Goal: Task Accomplishment & Management: Complete application form

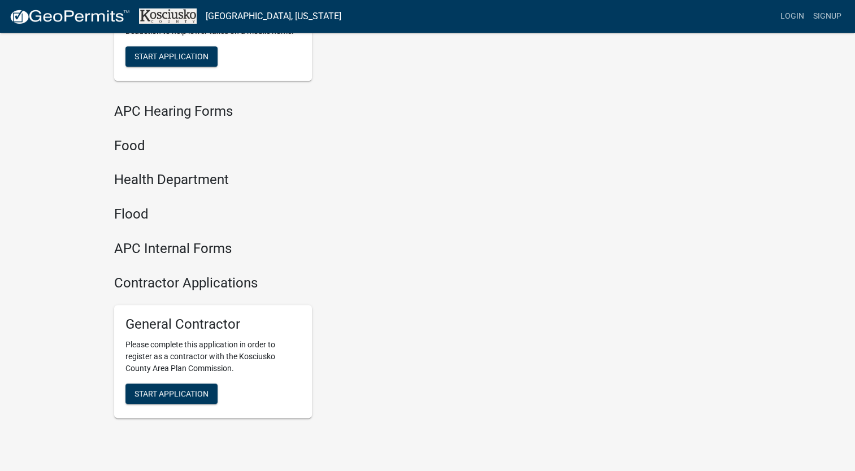
scroll to position [1236, 0]
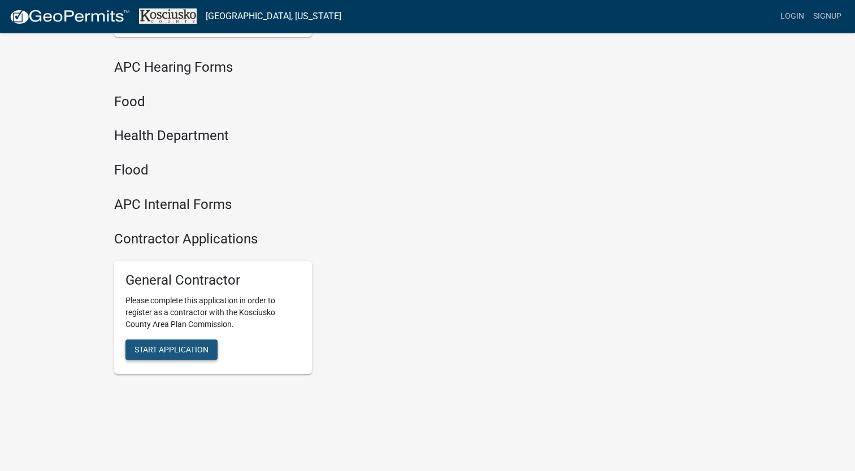
click at [151, 355] on button "Start Application" at bounding box center [171, 350] width 92 height 20
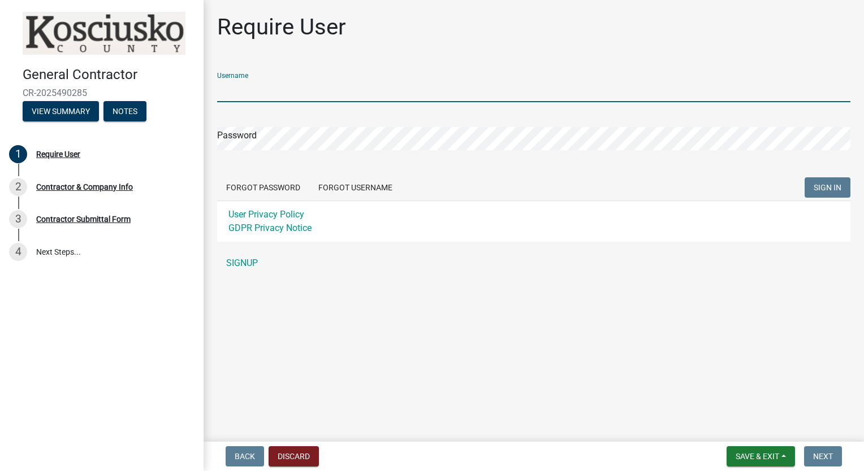
click at [335, 92] on input "Username" at bounding box center [533, 90] width 633 height 23
click at [111, 468] on div "General Contractor CR-2025490285 View Summary Notes 1 Require User 2 Contractor…" at bounding box center [101, 235] width 203 height 471
type input "D"
type input "Markd1968"
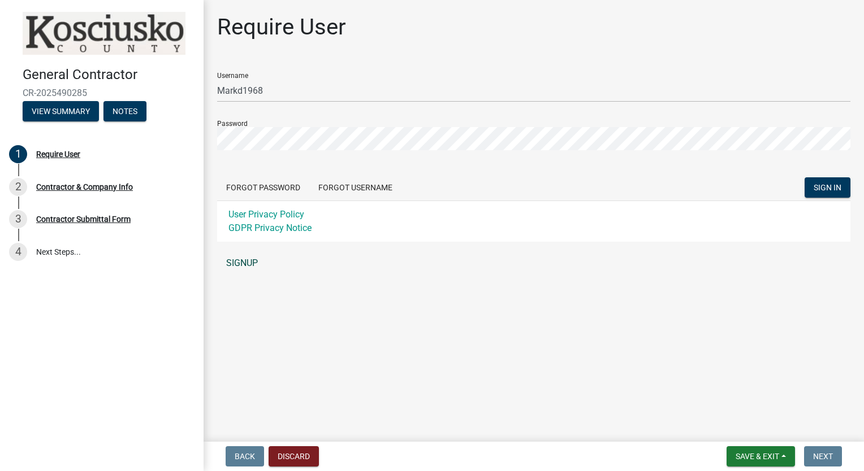
drag, startPoint x: 250, startPoint y: 257, endPoint x: 237, endPoint y: 267, distance: 16.1
click at [237, 267] on link "SIGNUP" at bounding box center [533, 263] width 633 height 23
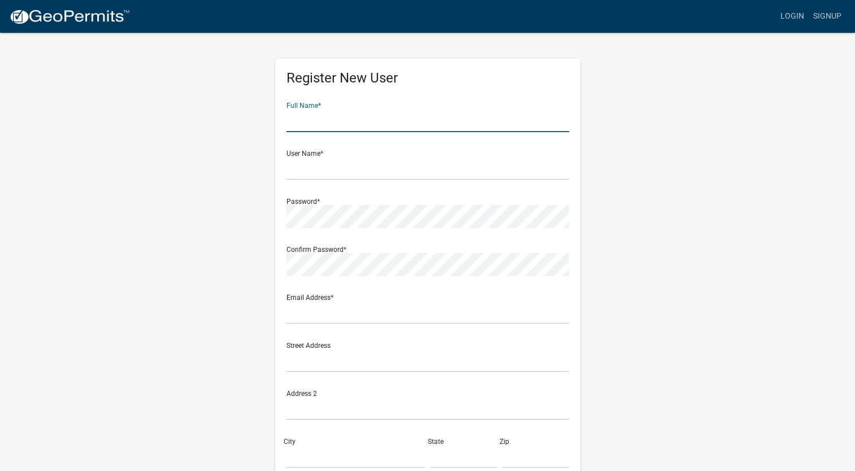
click at [391, 118] on input "text" at bounding box center [428, 120] width 283 height 23
type input "Mark R Darnell"
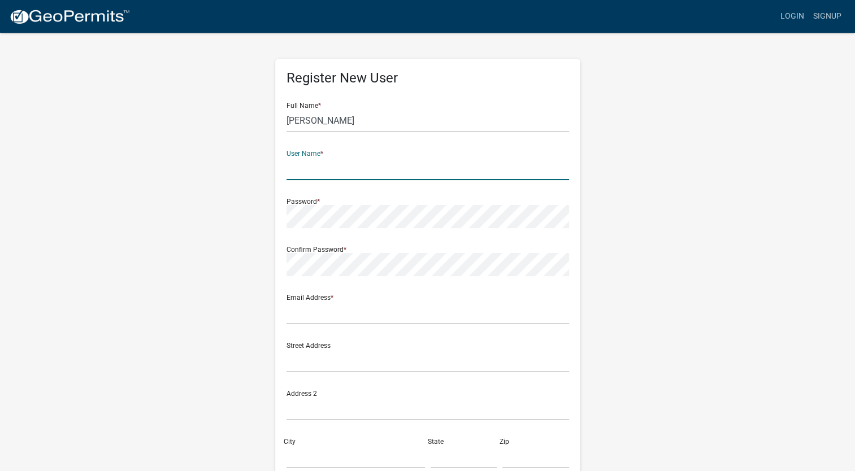
drag, startPoint x: 375, startPoint y: 168, endPoint x: 317, endPoint y: 158, distance: 59.1
click at [317, 158] on input "text" at bounding box center [428, 168] width 283 height 23
type input "MarkD68"
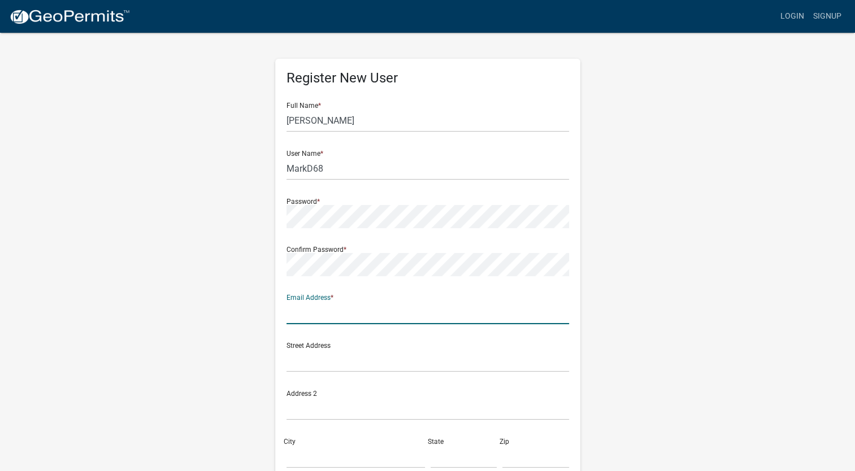
click at [445, 313] on input "text" at bounding box center [428, 312] width 283 height 23
type input "[EMAIL_ADDRESS][DOMAIN_NAME]"
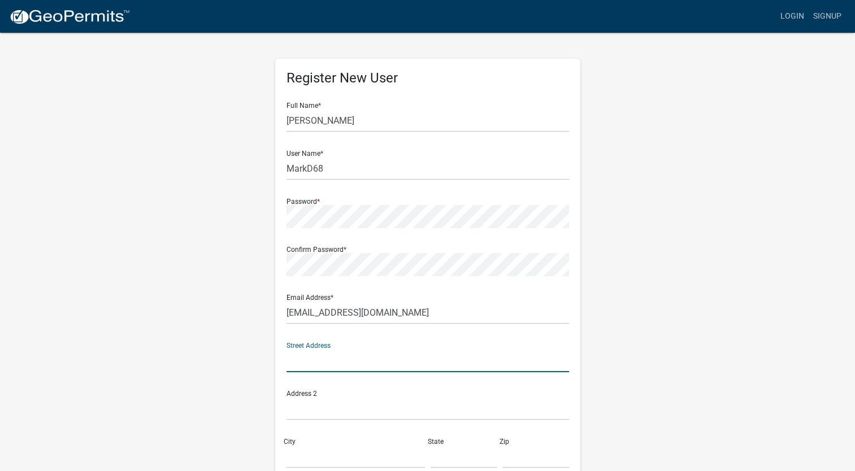
click at [400, 362] on input "text" at bounding box center [428, 360] width 283 height 23
type input "[STREET_ADDRESS]"
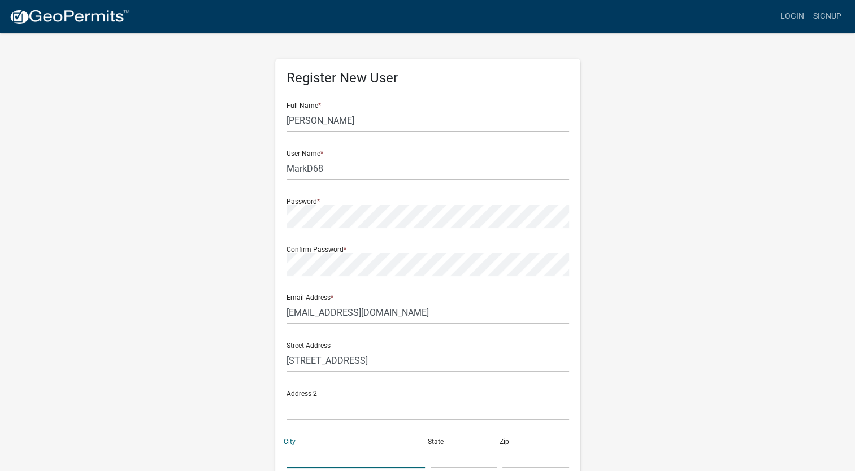
drag, startPoint x: 350, startPoint y: 441, endPoint x: 339, endPoint y: 451, distance: 14.8
click at [339, 451] on input "City" at bounding box center [356, 456] width 138 height 23
type input "goshen"
click at [445, 463] on input "text" at bounding box center [464, 456] width 67 height 23
type input "in"
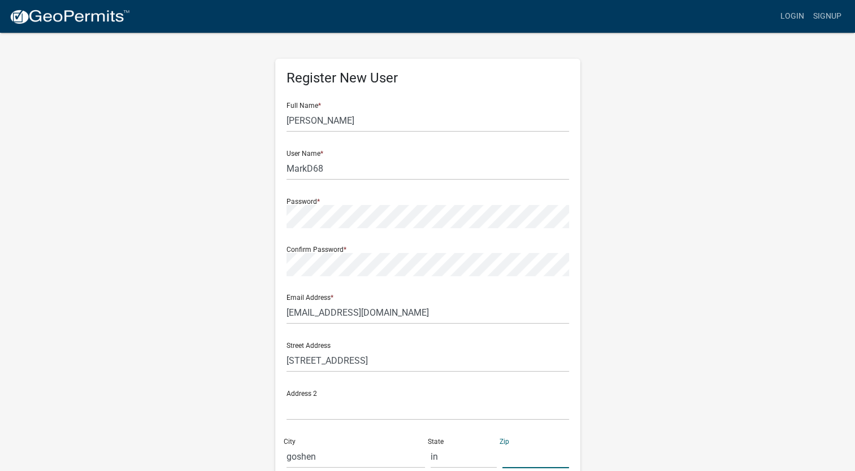
drag, startPoint x: 511, startPoint y: 453, endPoint x: 737, endPoint y: 410, distance: 229.6
click at [737, 410] on div "Register New User Full Name * Mark R Darnell User Name * MarkD68 Password * Con…" at bounding box center [428, 334] width 644 height 605
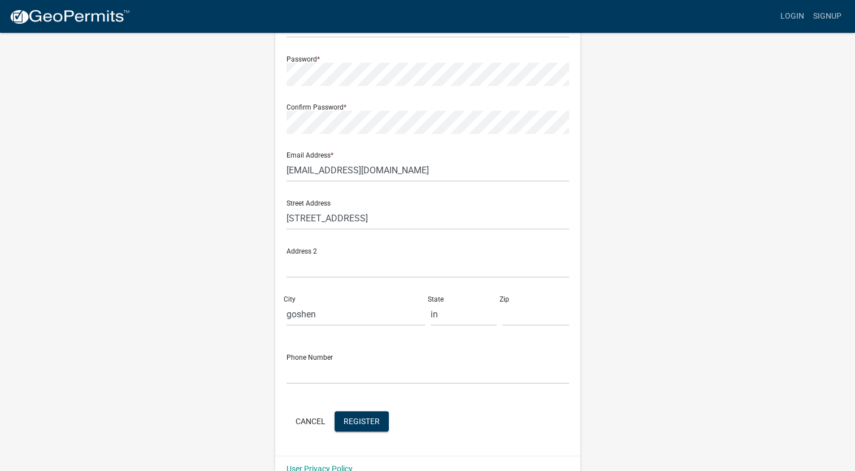
scroll to position [164, 0]
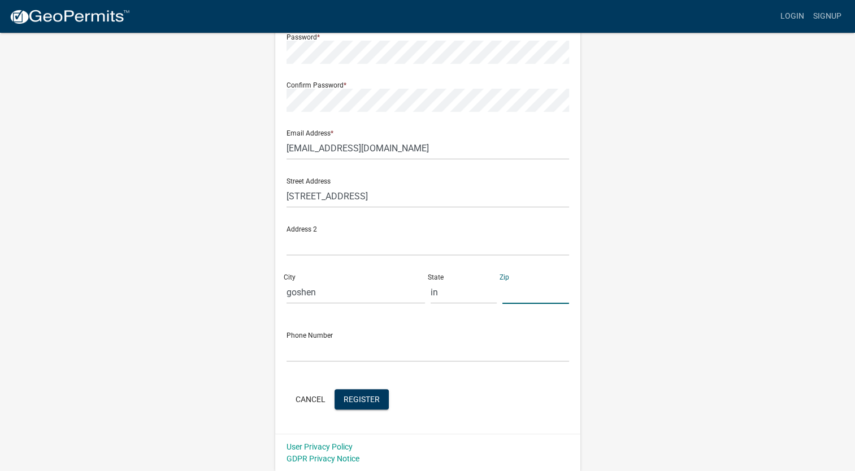
drag, startPoint x: 531, startPoint y: 292, endPoint x: 522, endPoint y: 293, distance: 8.5
click at [522, 293] on input "text" at bounding box center [536, 292] width 67 height 23
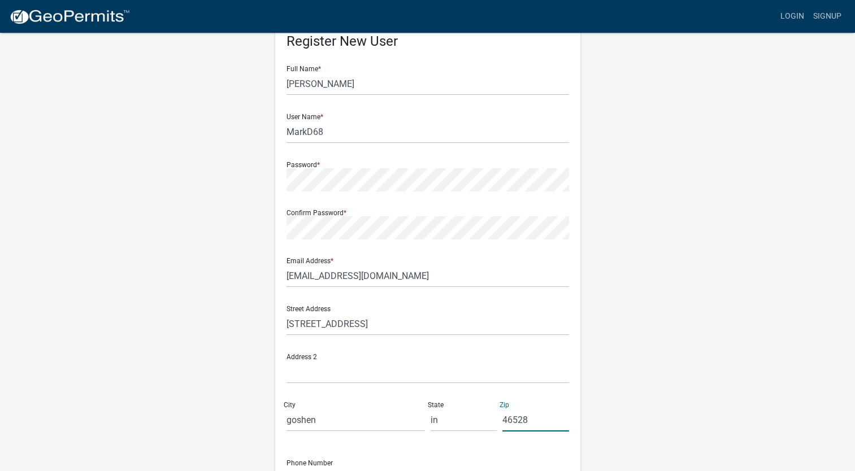
scroll to position [29, 0]
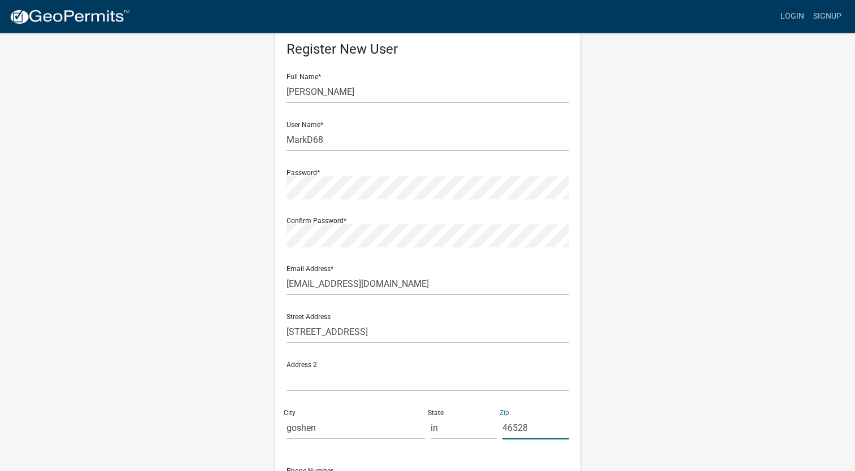
type input "46528"
drag, startPoint x: 859, startPoint y: 356, endPoint x: 805, endPoint y: 381, distance: 59.7
drag, startPoint x: 805, startPoint y: 381, endPoint x: 716, endPoint y: 400, distance: 91.2
drag, startPoint x: 716, startPoint y: 400, endPoint x: 255, endPoint y: 76, distance: 562.4
drag, startPoint x: 255, startPoint y: 76, endPoint x: 172, endPoint y: 102, distance: 87.1
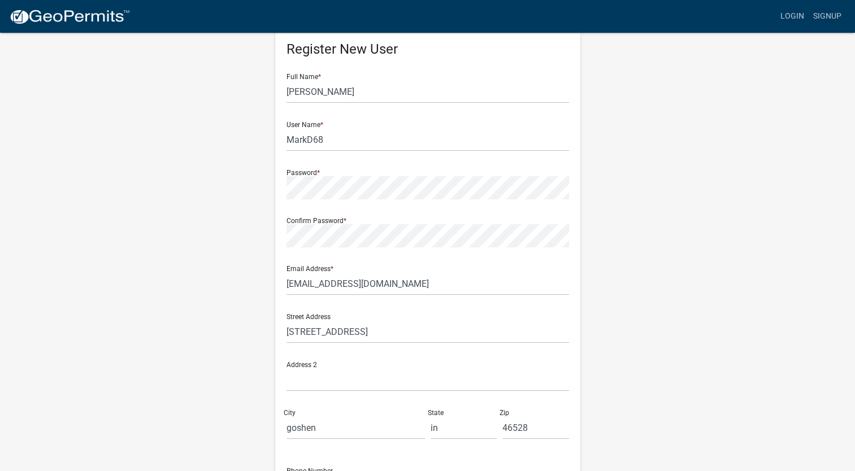
click at [172, 102] on div "Register New User Full Name * Mark R Darnell User Name * MarkD68 Password * Con…" at bounding box center [428, 305] width 644 height 605
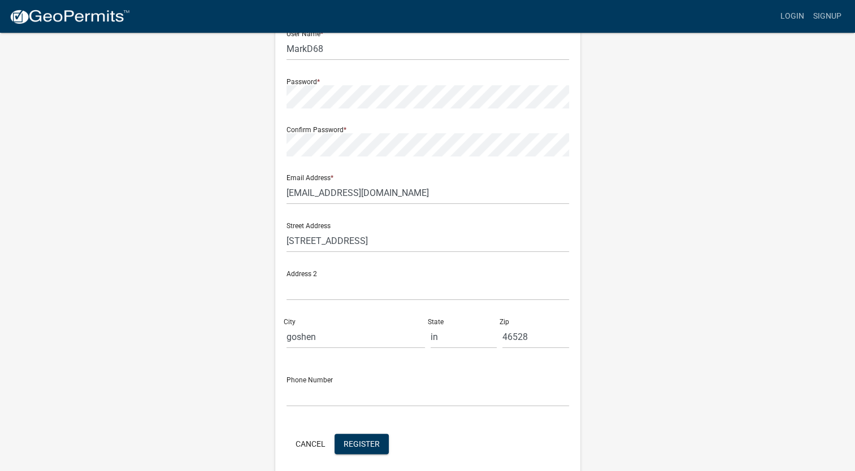
scroll to position [164, 0]
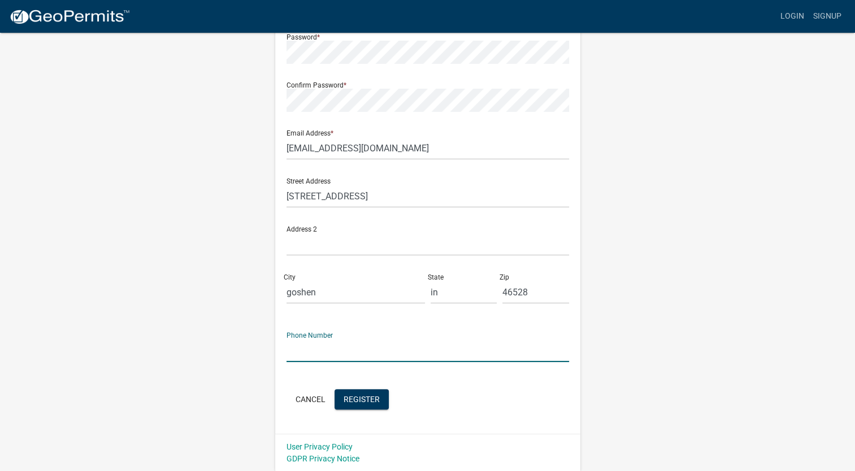
click at [470, 346] on input "text" at bounding box center [428, 350] width 283 height 23
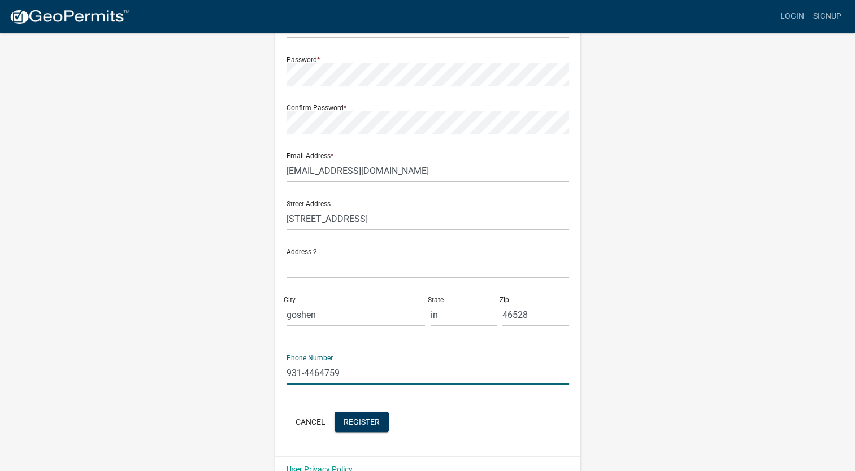
scroll to position [127, 0]
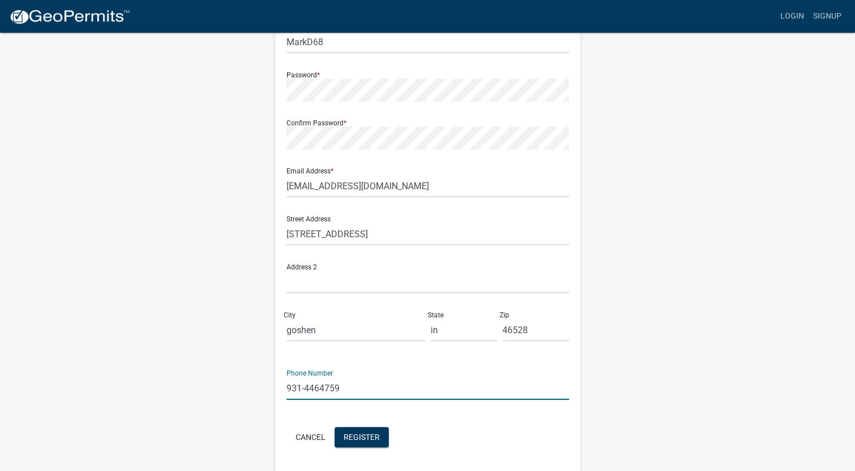
type input "931-4464759"
drag, startPoint x: 860, startPoint y: 7, endPoint x: 604, endPoint y: 106, distance: 275.0
click at [604, 106] on div "Register New User Full Name * Mark R Darnell User Name * MarkD68 Password * Con…" at bounding box center [428, 207] width 644 height 605
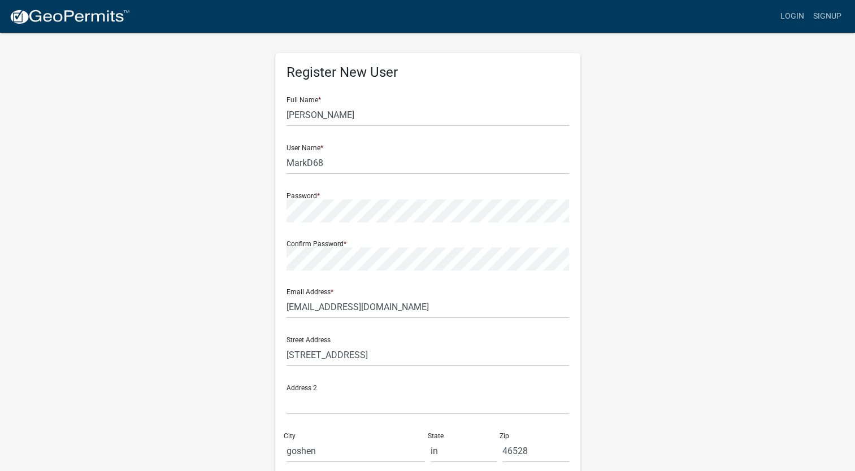
scroll to position [0, 0]
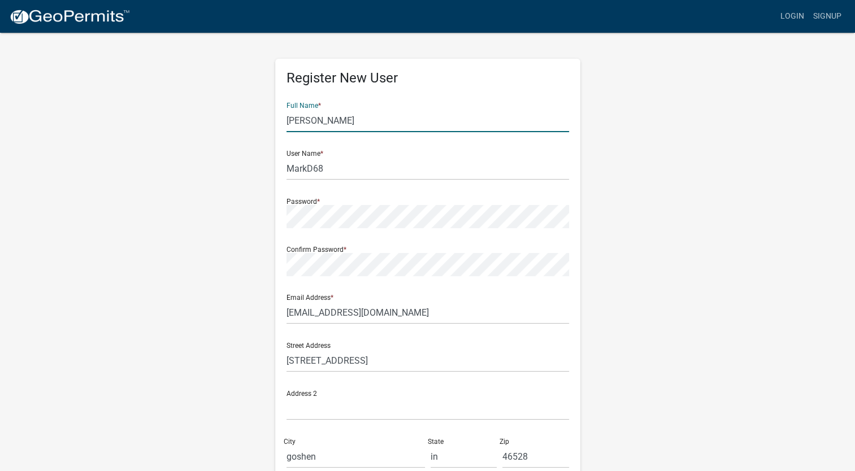
click at [346, 116] on input "Mark R Darnell" at bounding box center [428, 120] width 283 height 23
click at [355, 122] on input "Mark R Darnell" at bounding box center [428, 120] width 283 height 23
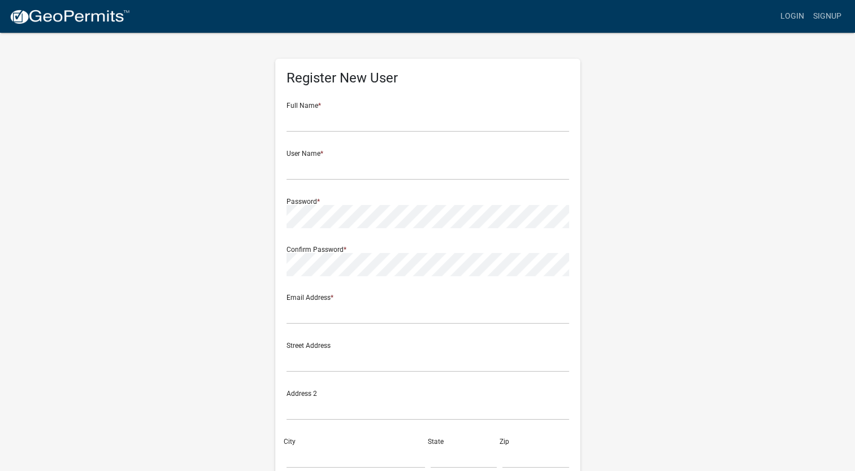
click at [359, 107] on div "Full Name *" at bounding box center [428, 112] width 283 height 39
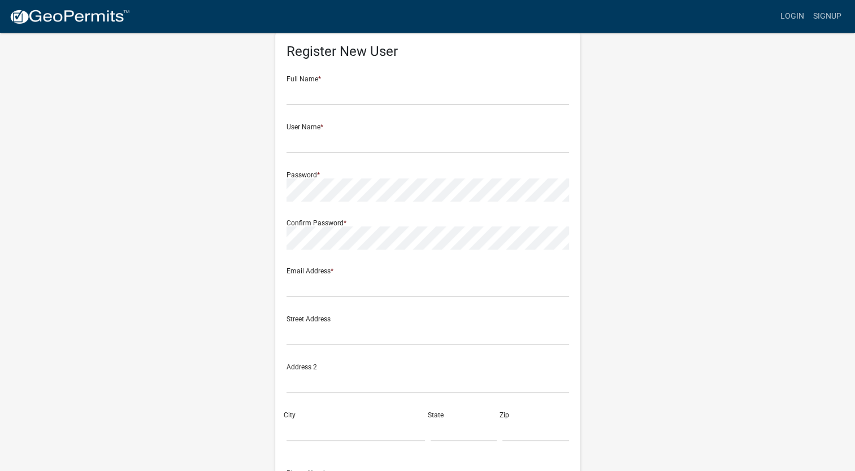
scroll to position [12, 0]
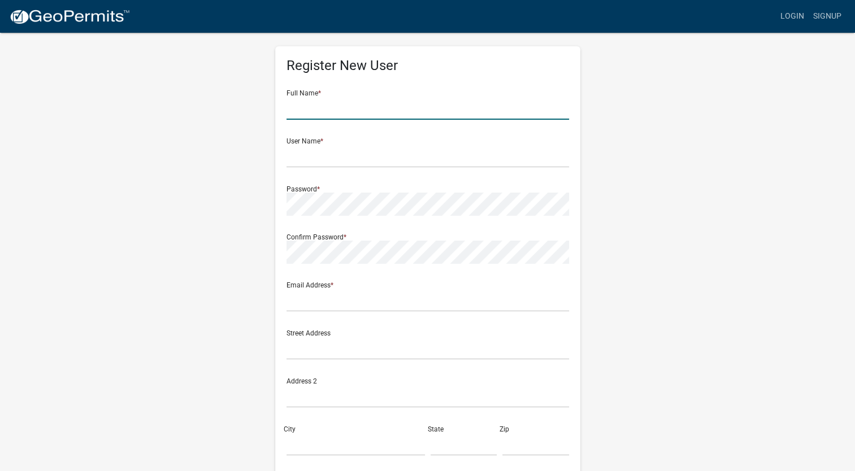
click at [477, 101] on input "text" at bounding box center [428, 108] width 283 height 23
type input "[PERSON_NAME]"
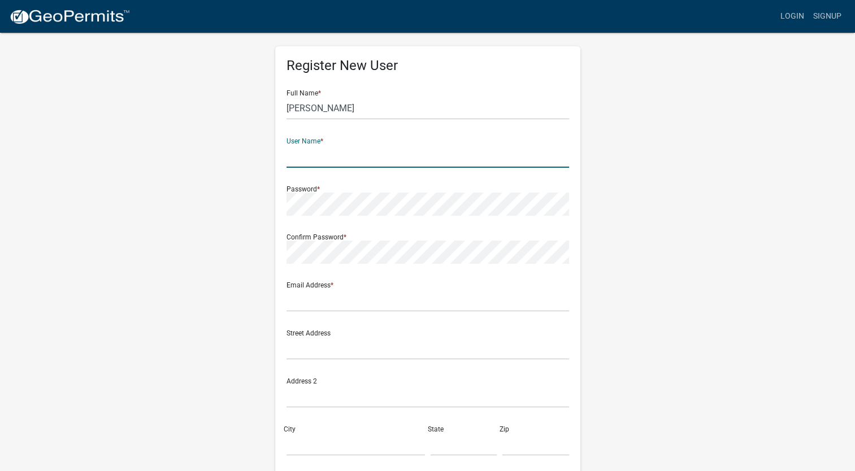
click at [292, 158] on input "text" at bounding box center [428, 156] width 283 height 23
type input "CD1968"
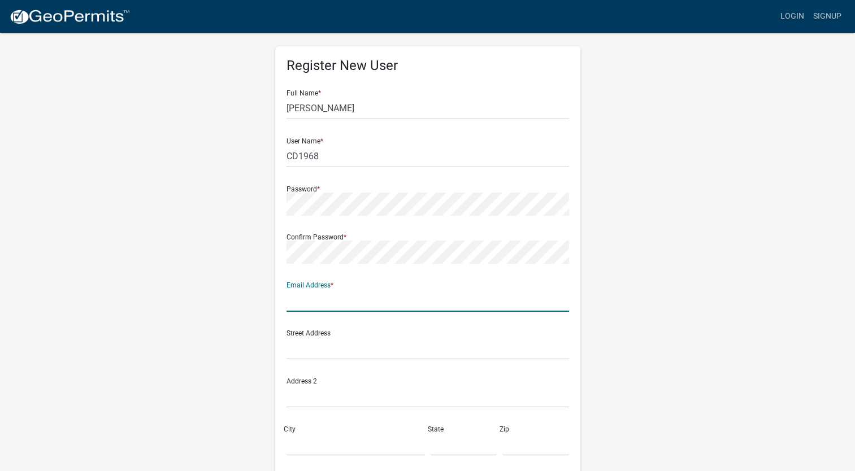
click at [470, 297] on input "text" at bounding box center [428, 300] width 283 height 23
click at [407, 301] on input "text" at bounding box center [428, 300] width 283 height 23
type input "[EMAIL_ADDRESS][DOMAIN_NAME]"
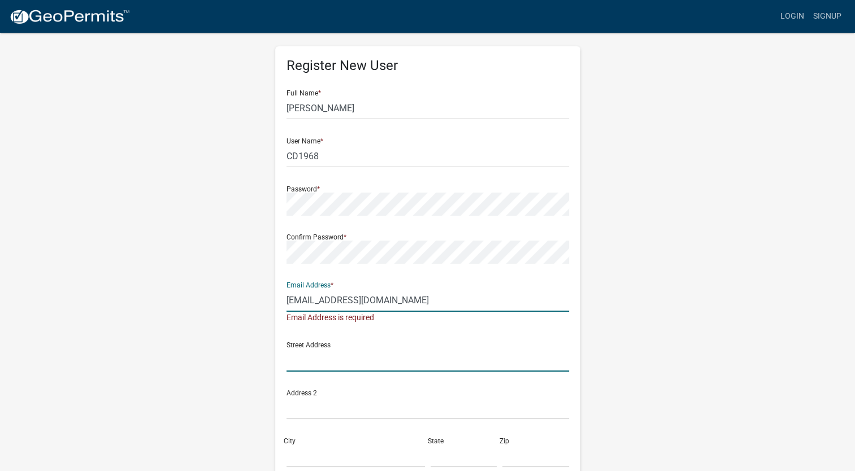
type input "[STREET_ADDRESS]"
type input "goshen"
type input "in"
type input "46528"
type input "931-4464759"
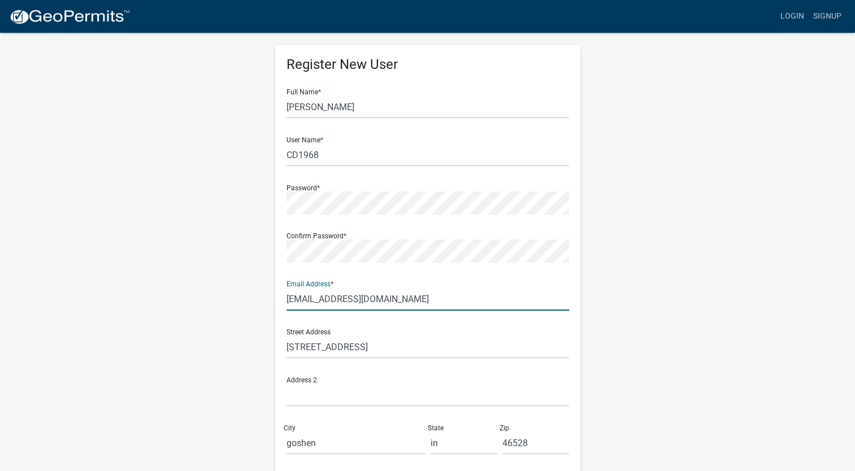
scroll to position [0, 0]
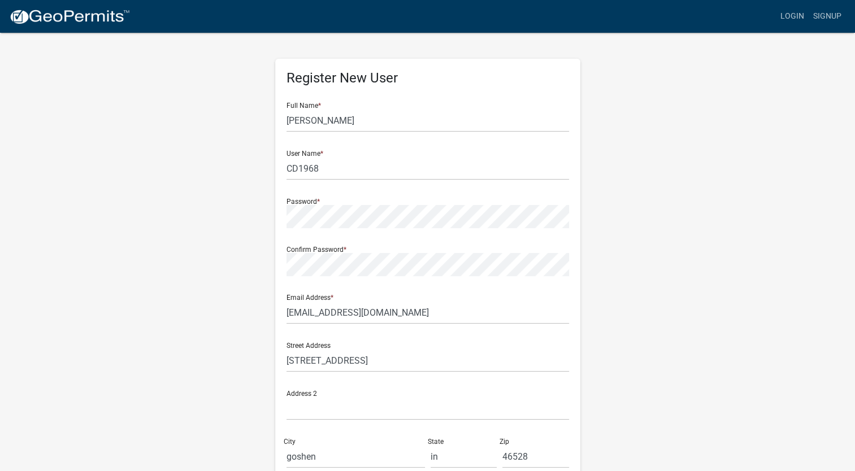
click at [723, 134] on div "Register New User Full Name * Crystal Linn User Name * CD1968 Password * Confir…" at bounding box center [428, 334] width 644 height 605
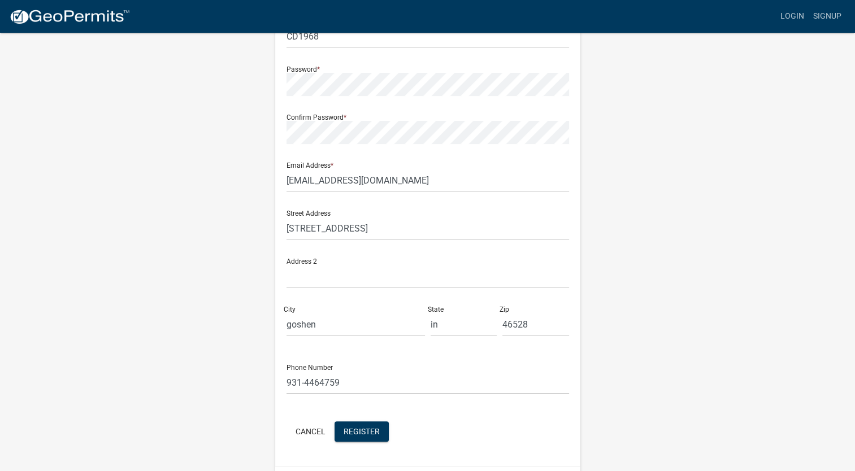
scroll to position [164, 0]
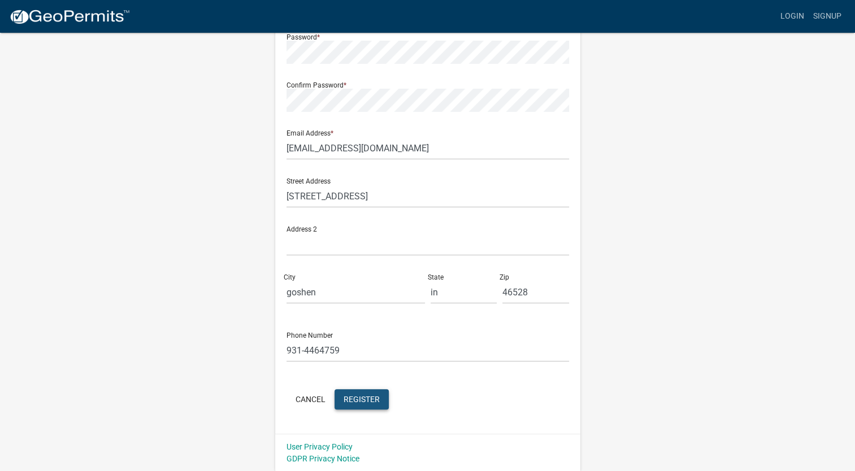
click at [370, 397] on span "Register" at bounding box center [362, 399] width 36 height 9
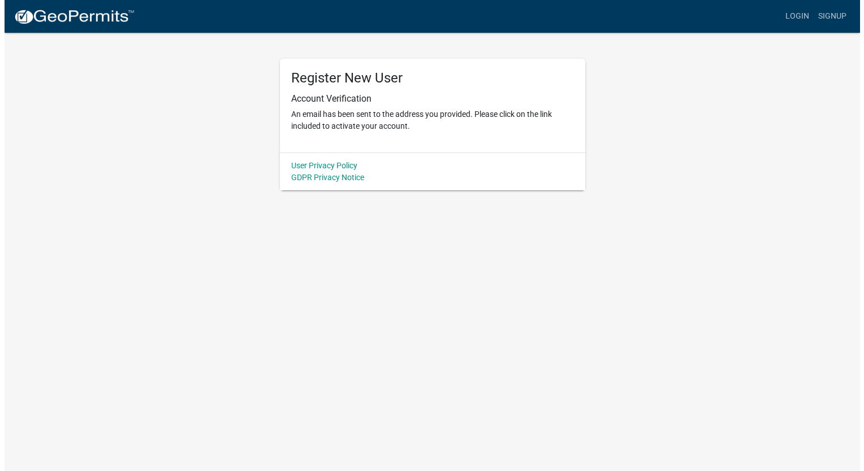
scroll to position [0, 0]
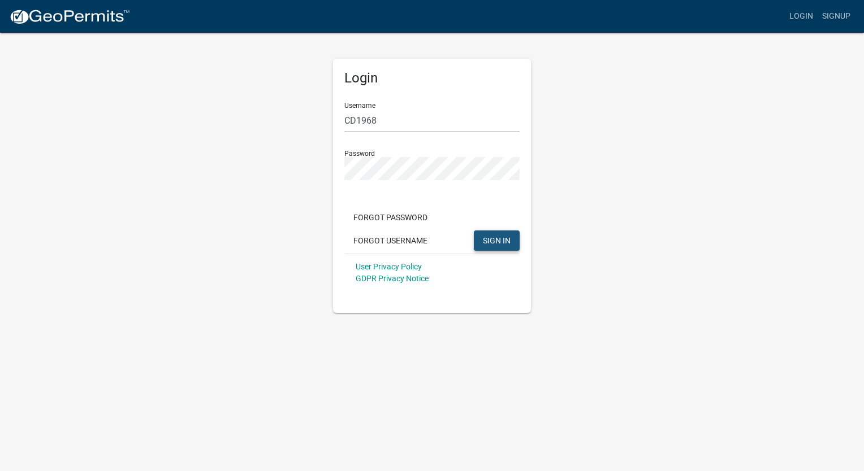
click at [497, 239] on span "SIGN IN" at bounding box center [497, 240] width 28 height 9
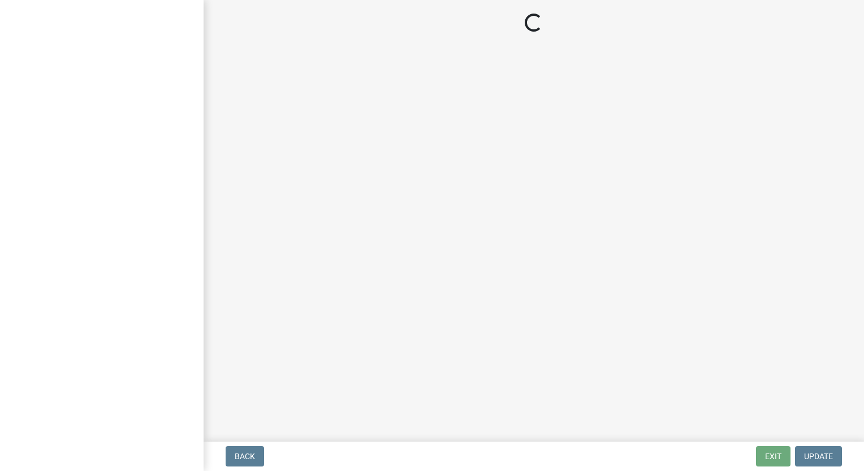
select select "in"
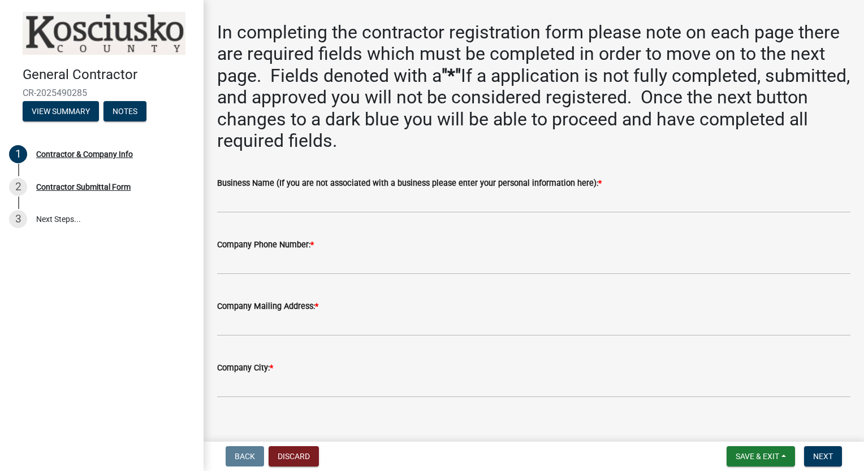
scroll to position [41, 0]
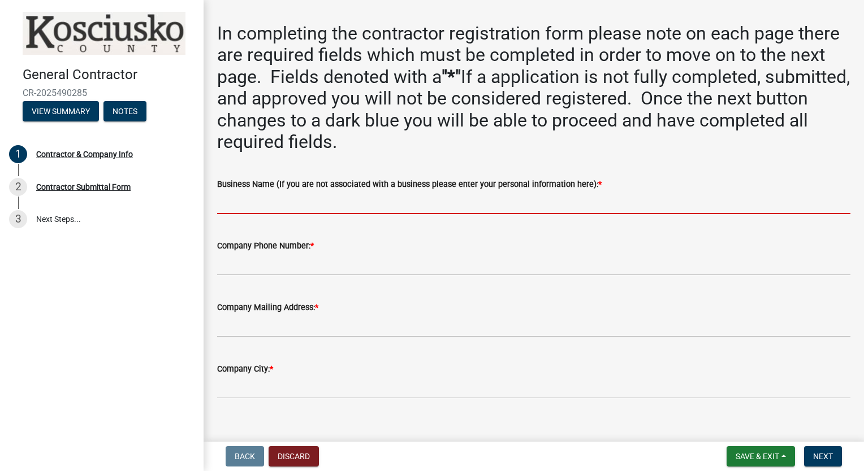
click at [737, 196] on input "Business Name (If you are not associated with a business please enter your pers…" at bounding box center [533, 202] width 633 height 23
click at [491, 203] on input "Business Name (If you are not associated with a business please enter your pers…" at bounding box center [533, 202] width 633 height 23
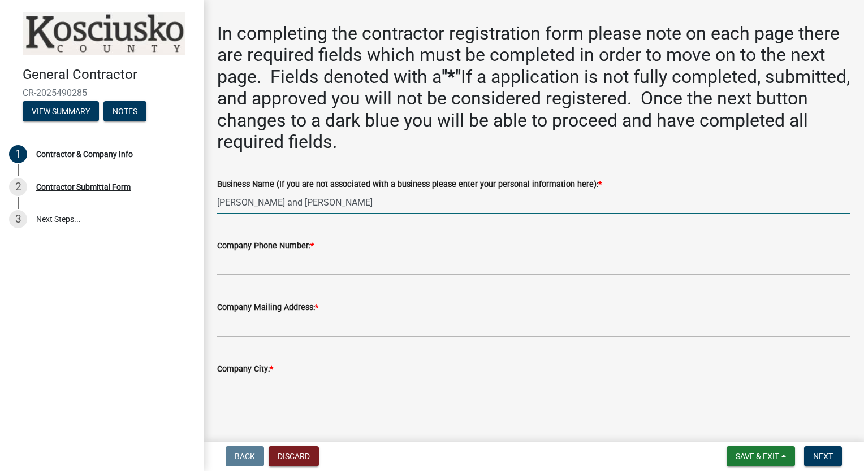
type input "[PERSON_NAME] and [PERSON_NAME]"
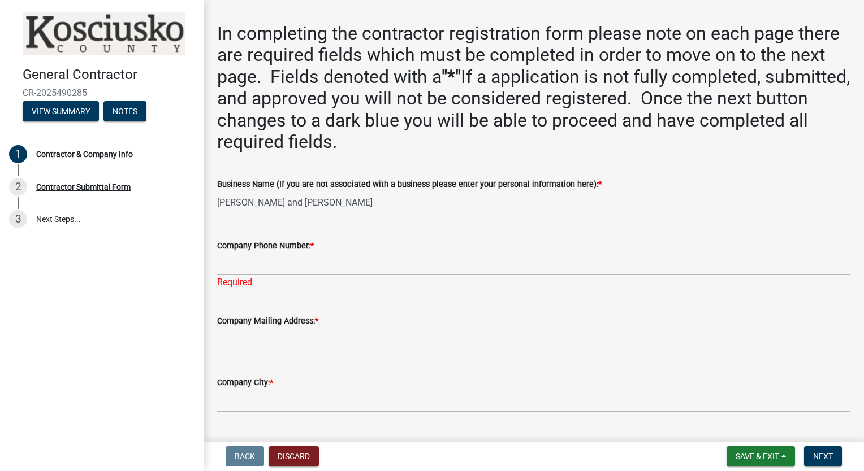
drag, startPoint x: 453, startPoint y: 259, endPoint x: 399, endPoint y: 252, distance: 55.3
click at [399, 252] on div "Company Phone Number: *" at bounding box center [533, 246] width 633 height 14
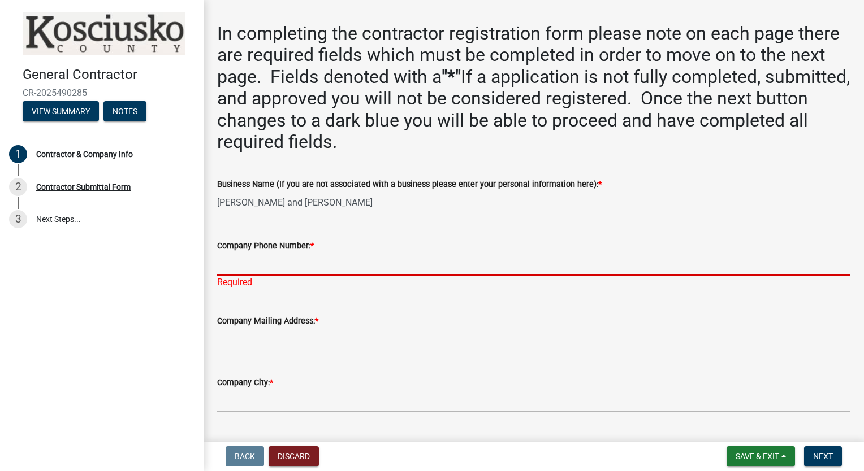
click at [351, 258] on input "Company Phone Number: *" at bounding box center [533, 264] width 633 height 23
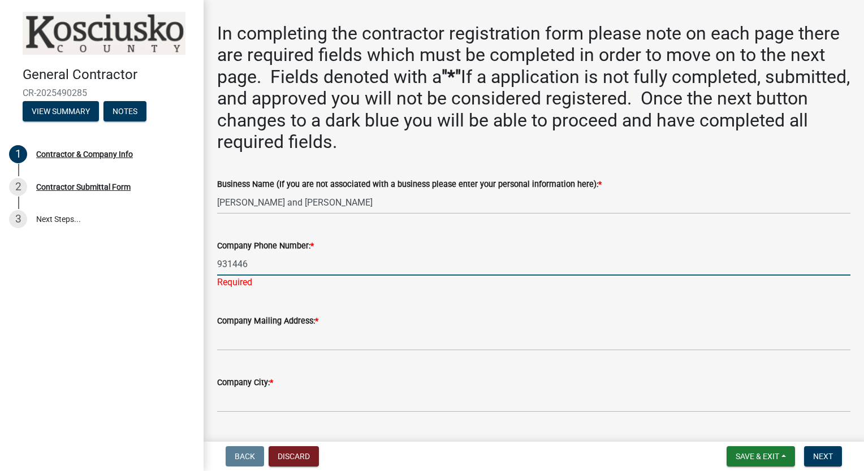
type input "9314464759"
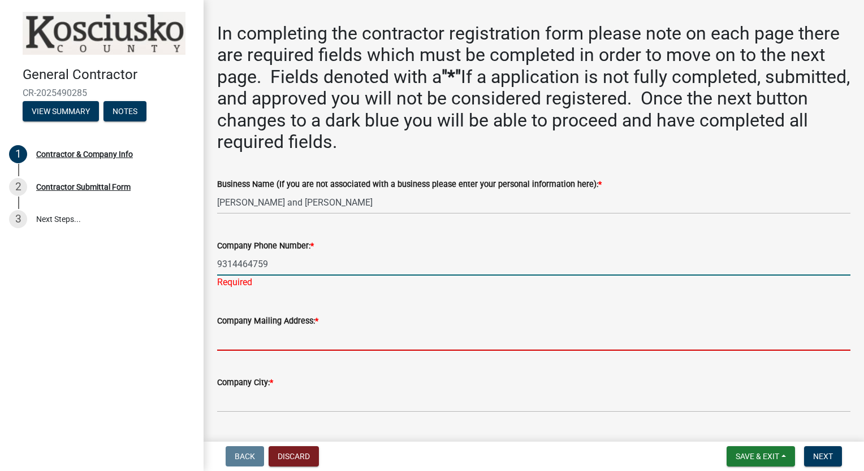
type input "[STREET_ADDRESS]"
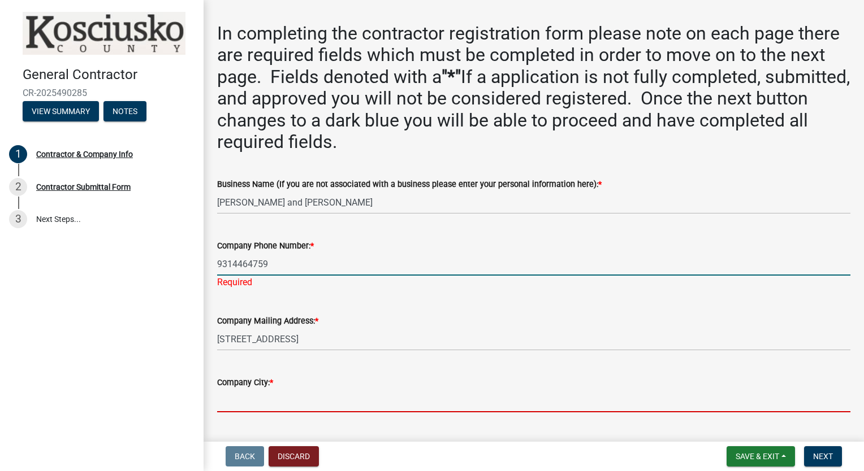
type input "goshen"
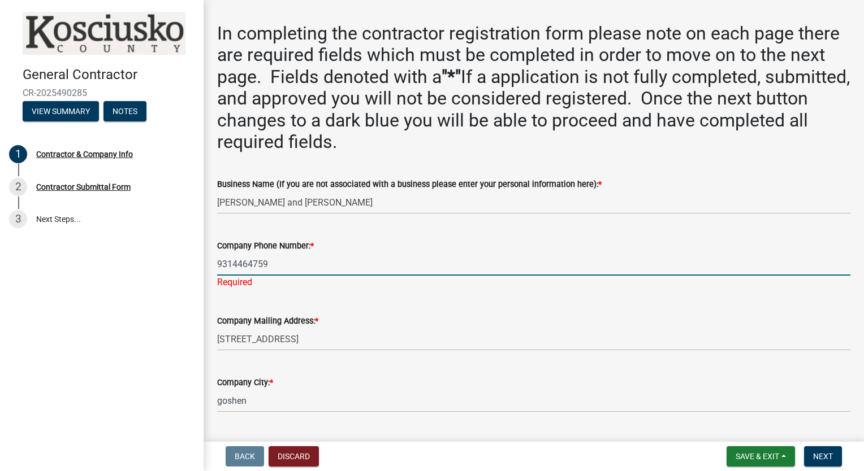
select select "IN"
type input "46528"
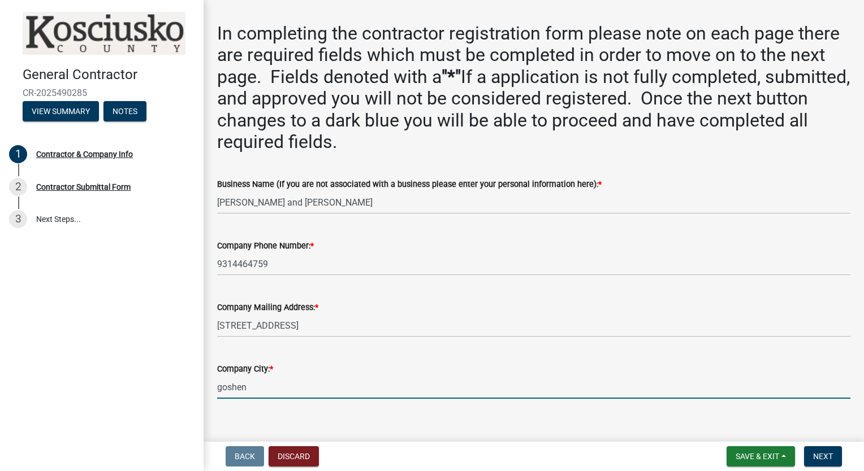
click at [439, 388] on input "goshen" at bounding box center [533, 387] width 633 height 23
click at [417, 410] on div "Company State: * Select Item... [US_STATE] [US_STATE] [US_STATE] [US_STATE] [US…" at bounding box center [533, 441] width 633 height 66
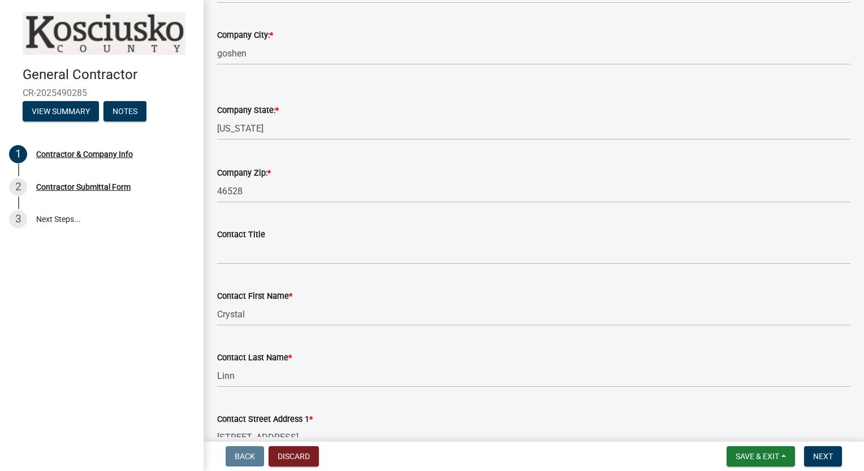
scroll to position [376, 0]
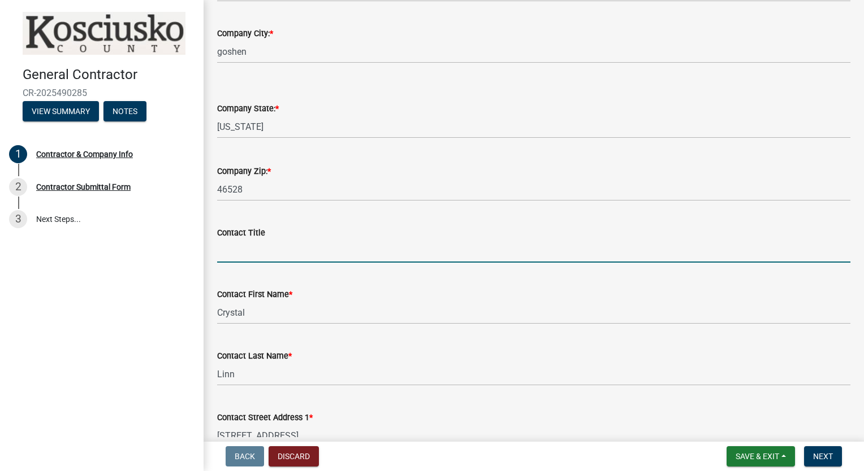
click at [417, 256] on input "Contact Title" at bounding box center [533, 251] width 633 height 23
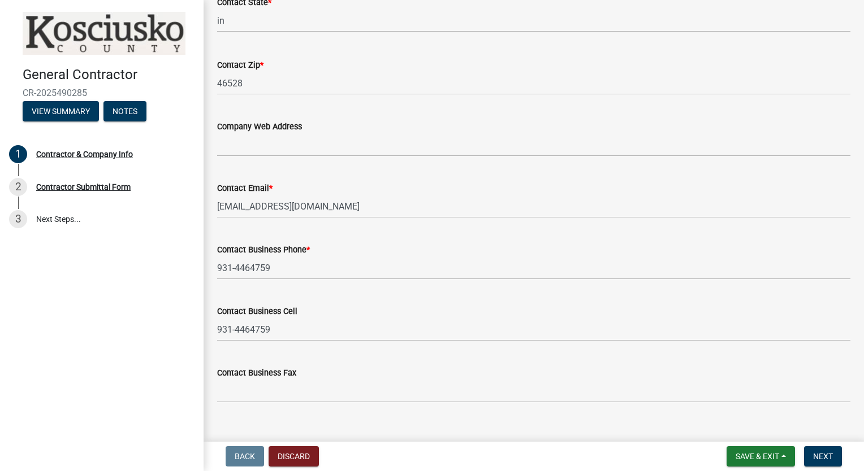
scroll to position [1008, 0]
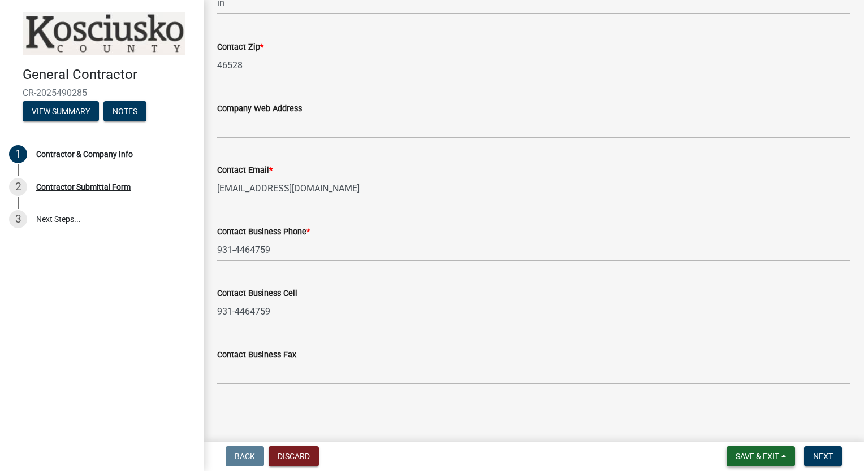
type input "Camp site registration"
click at [759, 458] on span "Save & Exit" at bounding box center [757, 456] width 44 height 9
click at [737, 428] on button "Save & Exit" at bounding box center [749, 427] width 90 height 27
